Goal: Transaction & Acquisition: Purchase product/service

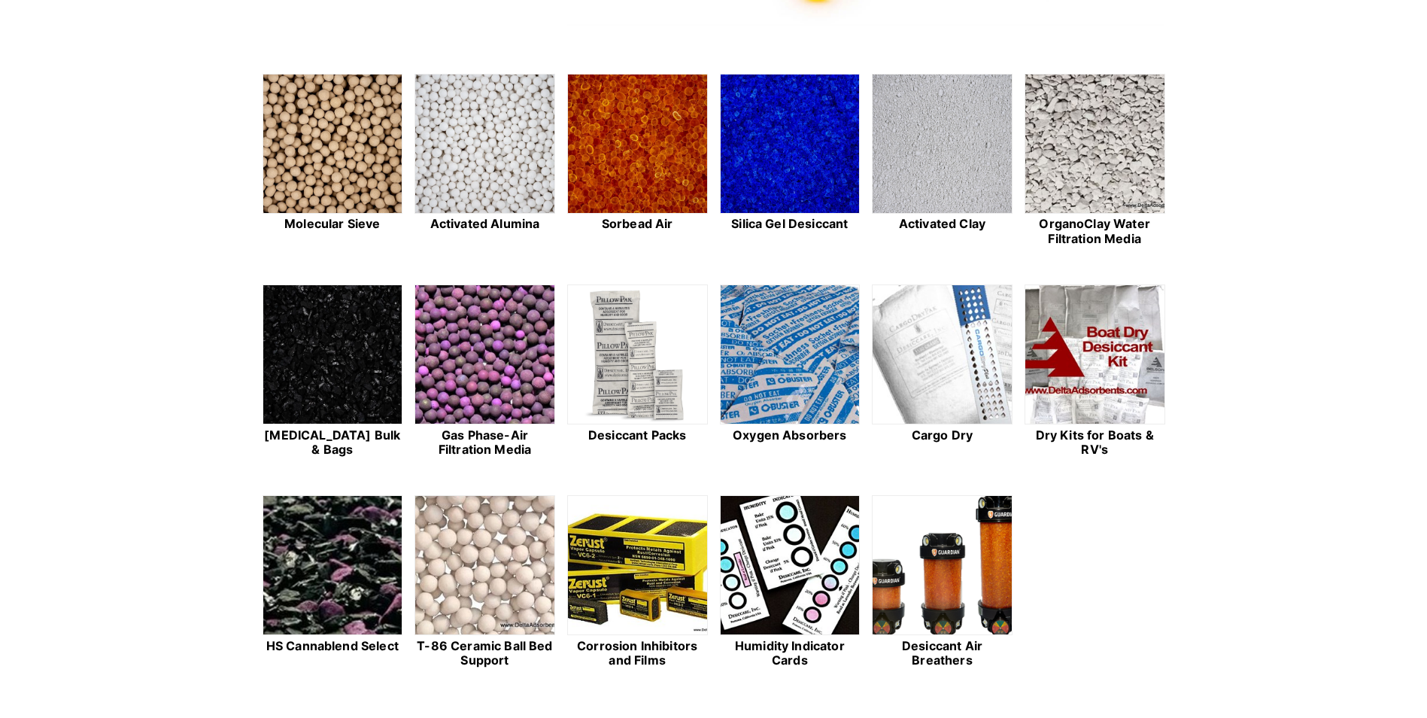
scroll to position [301, 0]
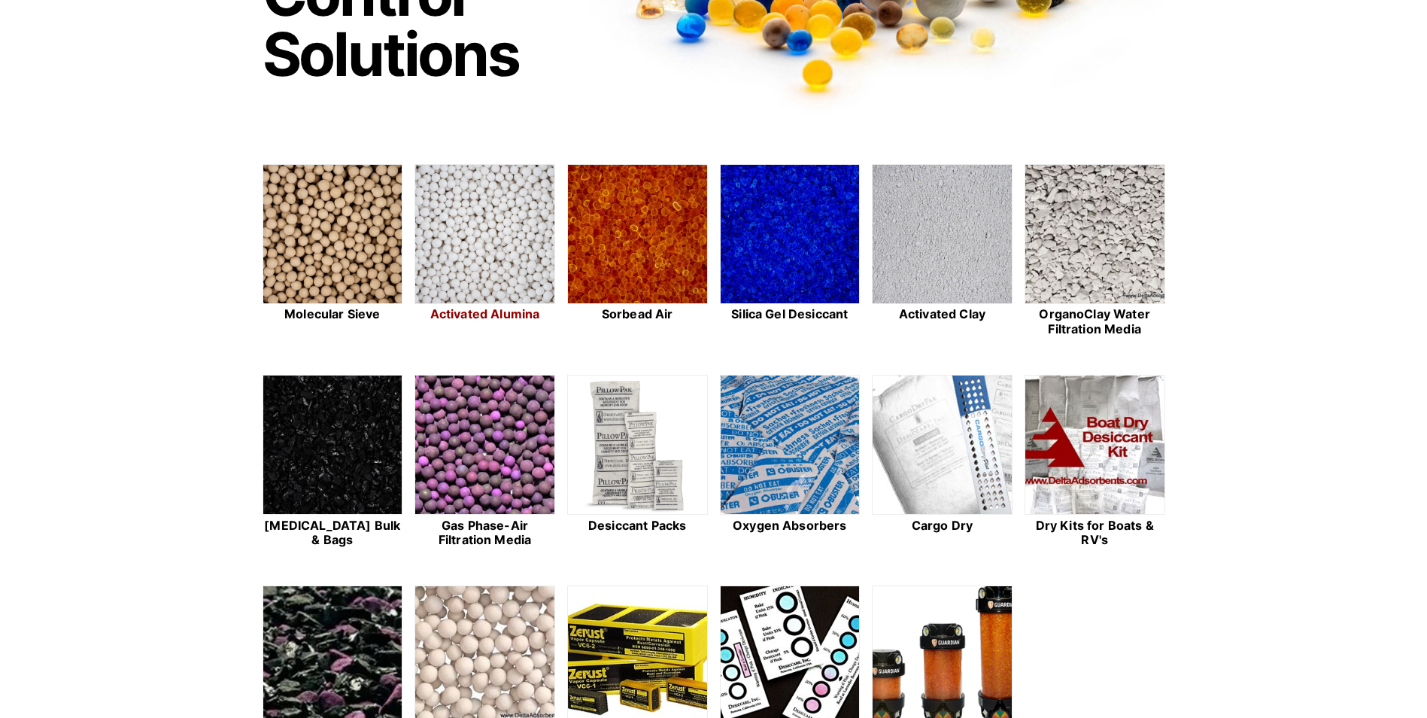
click at [512, 223] on img at bounding box center [484, 235] width 139 height 140
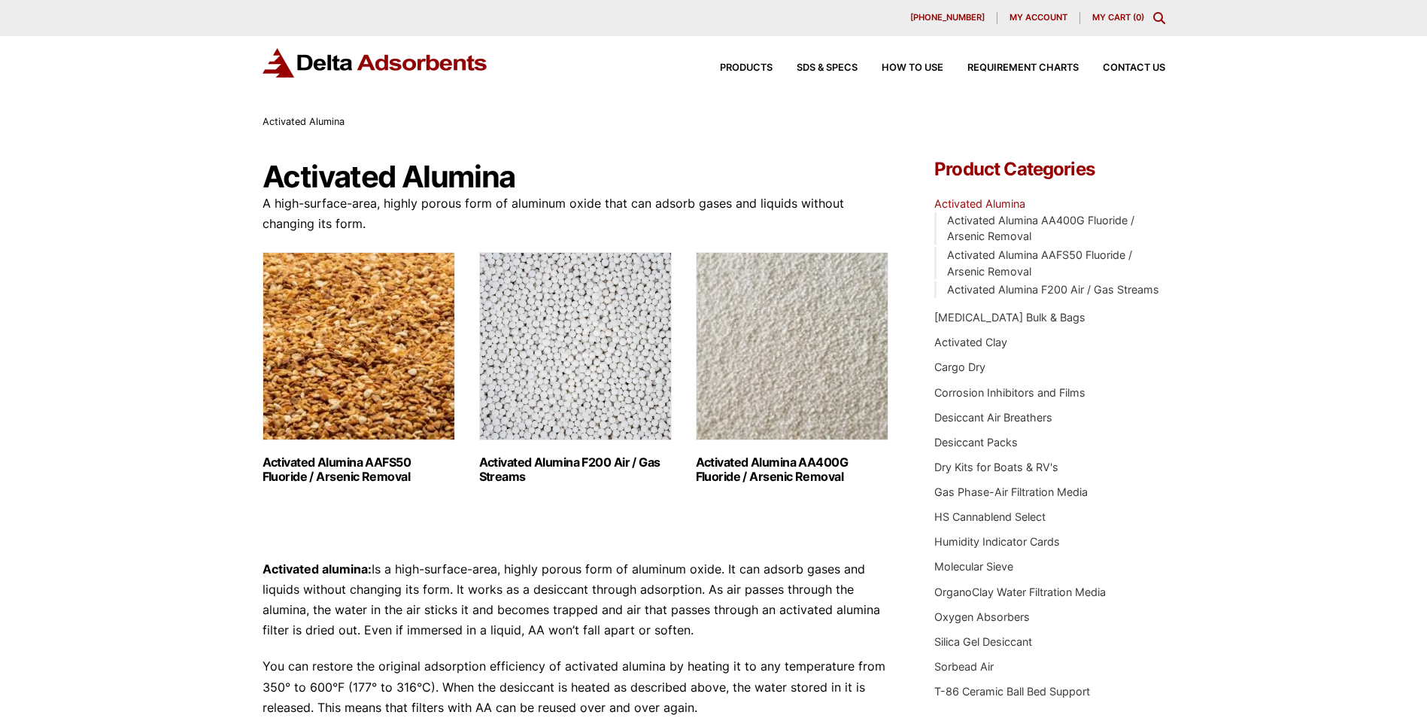
click at [606, 355] on img "Visit product category Activated Alumina F200 Air / Gas Streams" at bounding box center [575, 346] width 193 height 188
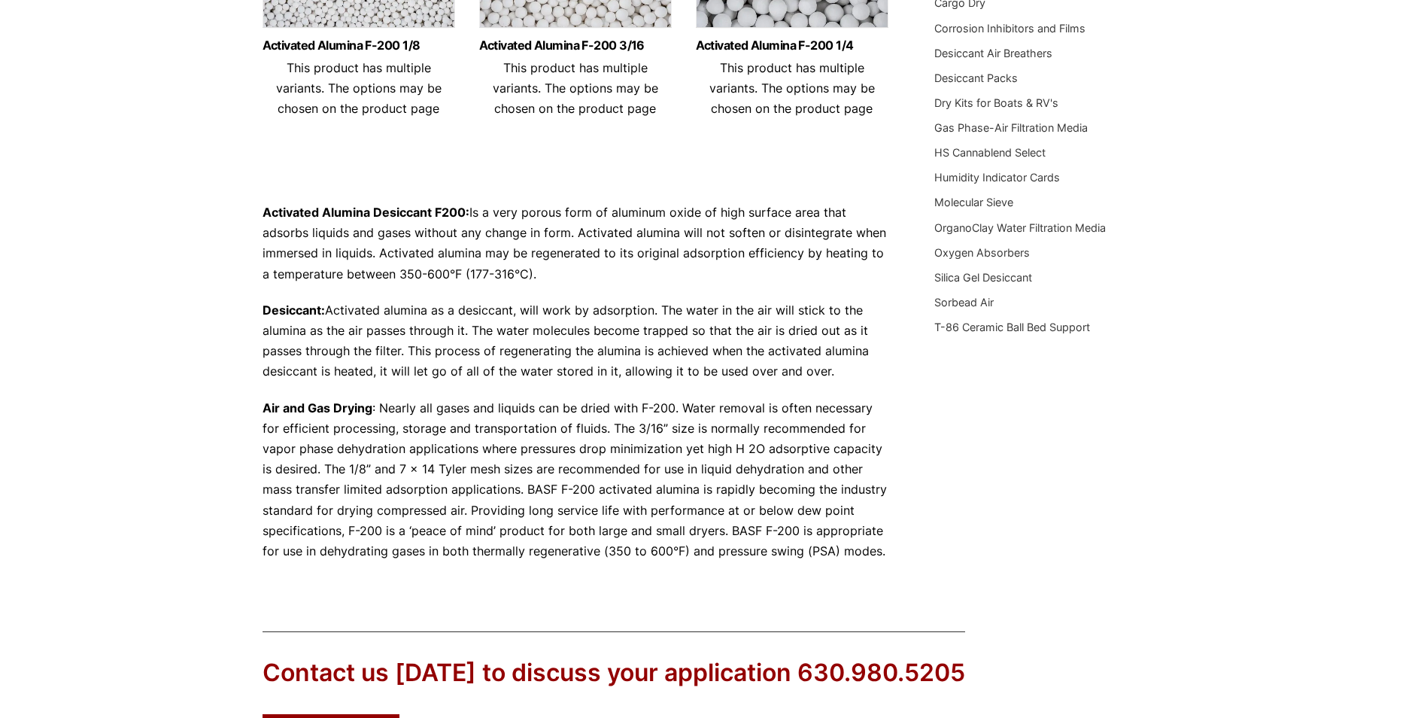
scroll to position [587, 0]
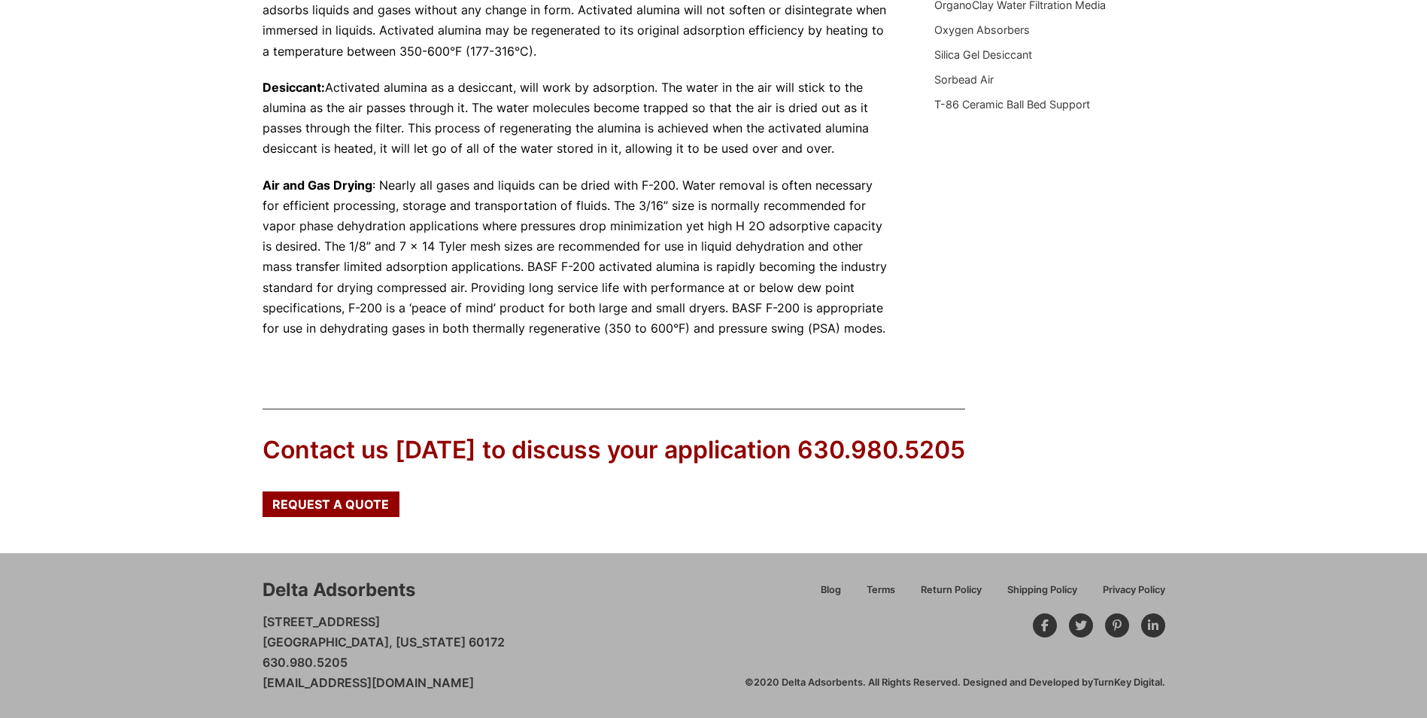
click at [1257, 132] on div "Our website has detected that you are using an outdated browser that will preve…" at bounding box center [713, 65] width 1427 height 1304
